Goal: Information Seeking & Learning: Understand process/instructions

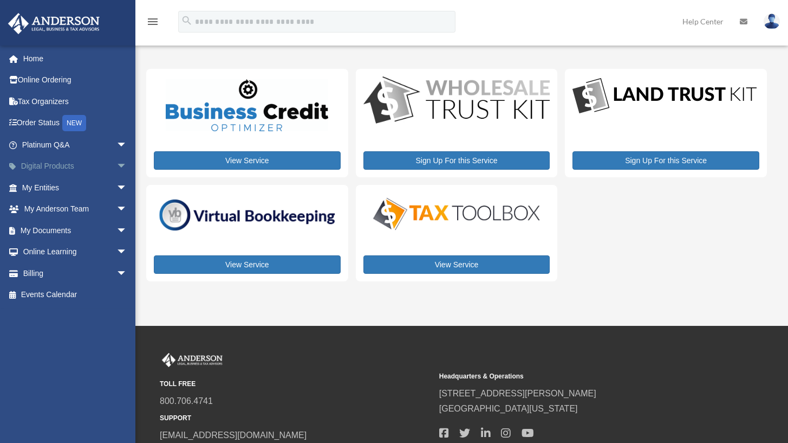
click at [116, 148] on span "arrow_drop_down" at bounding box center [127, 166] width 22 height 22
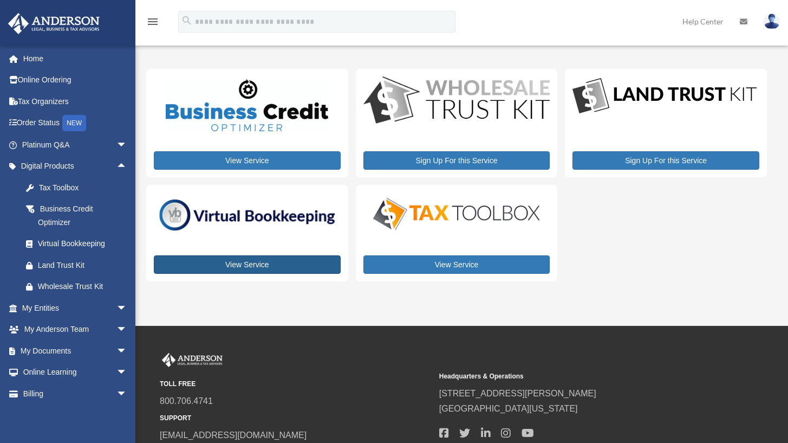
click at [249, 148] on link "View Service" at bounding box center [247, 264] width 187 height 18
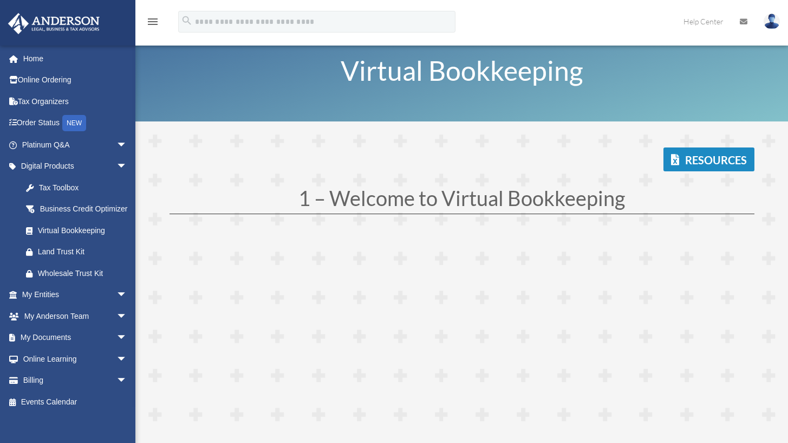
click at [774, 24] on img at bounding box center [772, 22] width 16 height 16
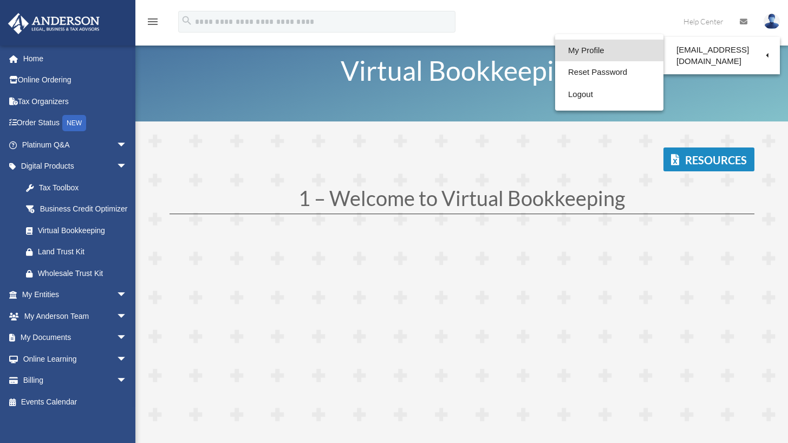
click at [597, 50] on link "My Profile" at bounding box center [609, 51] width 108 height 22
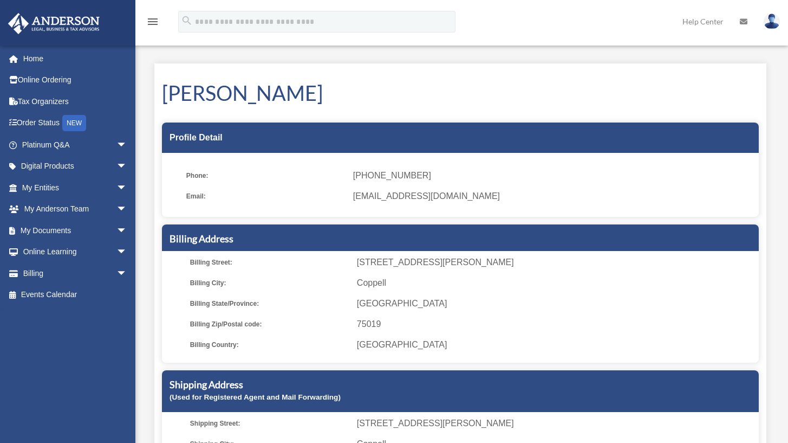
click at [776, 21] on img at bounding box center [772, 22] width 16 height 16
click at [774, 18] on img at bounding box center [772, 22] width 16 height 16
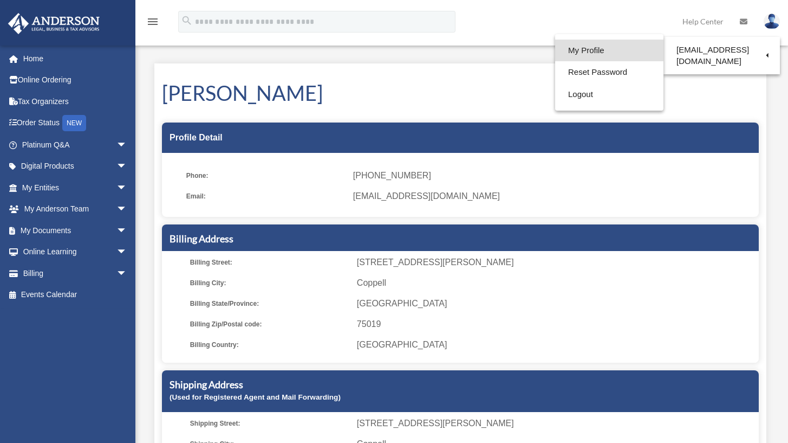
click at [591, 46] on link "My Profile" at bounding box center [609, 51] width 108 height 22
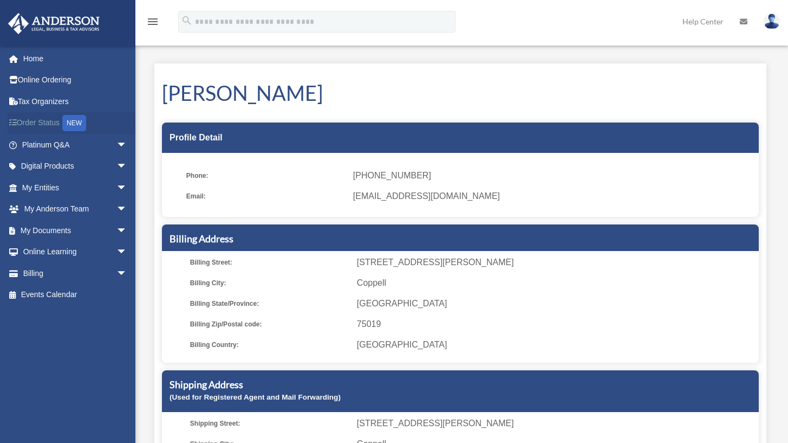
click at [42, 119] on link "Order Status NEW" at bounding box center [76, 123] width 136 height 22
click at [51, 142] on link "Platinum Q&A arrow_drop_down" at bounding box center [76, 145] width 136 height 22
click at [116, 141] on span "arrow_drop_down" at bounding box center [127, 145] width 22 height 22
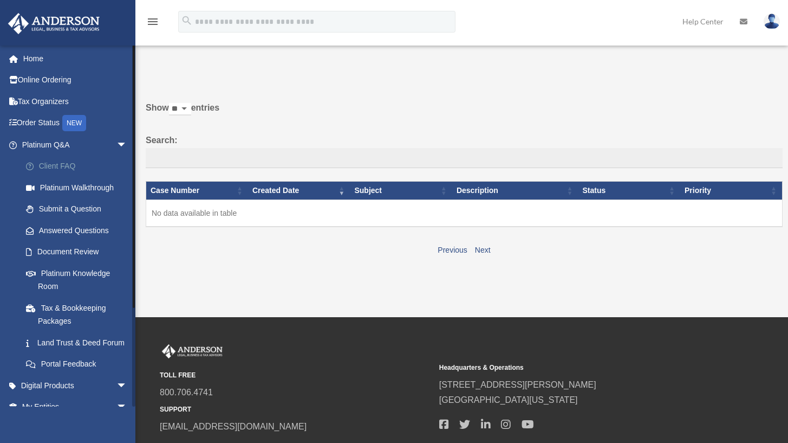
click at [80, 163] on link "Client FAQ" at bounding box center [79, 166] width 128 height 22
click at [56, 159] on link "Client FAQ" at bounding box center [79, 166] width 128 height 22
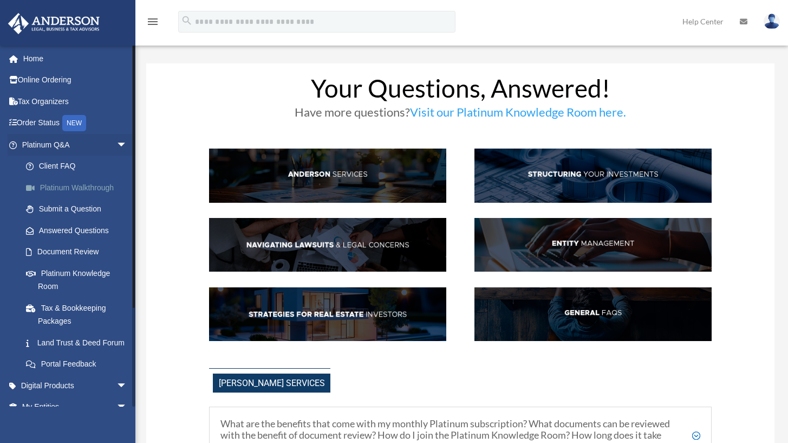
click at [56, 181] on link "Platinum Walkthrough" at bounding box center [79, 188] width 128 height 22
